Goal: Navigation & Orientation: Go to known website

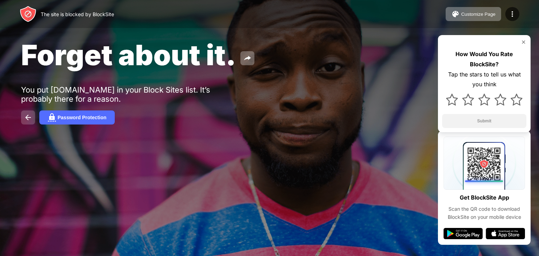
click at [27, 118] on img at bounding box center [28, 117] width 8 height 8
